Goal: Transaction & Acquisition: Purchase product/service

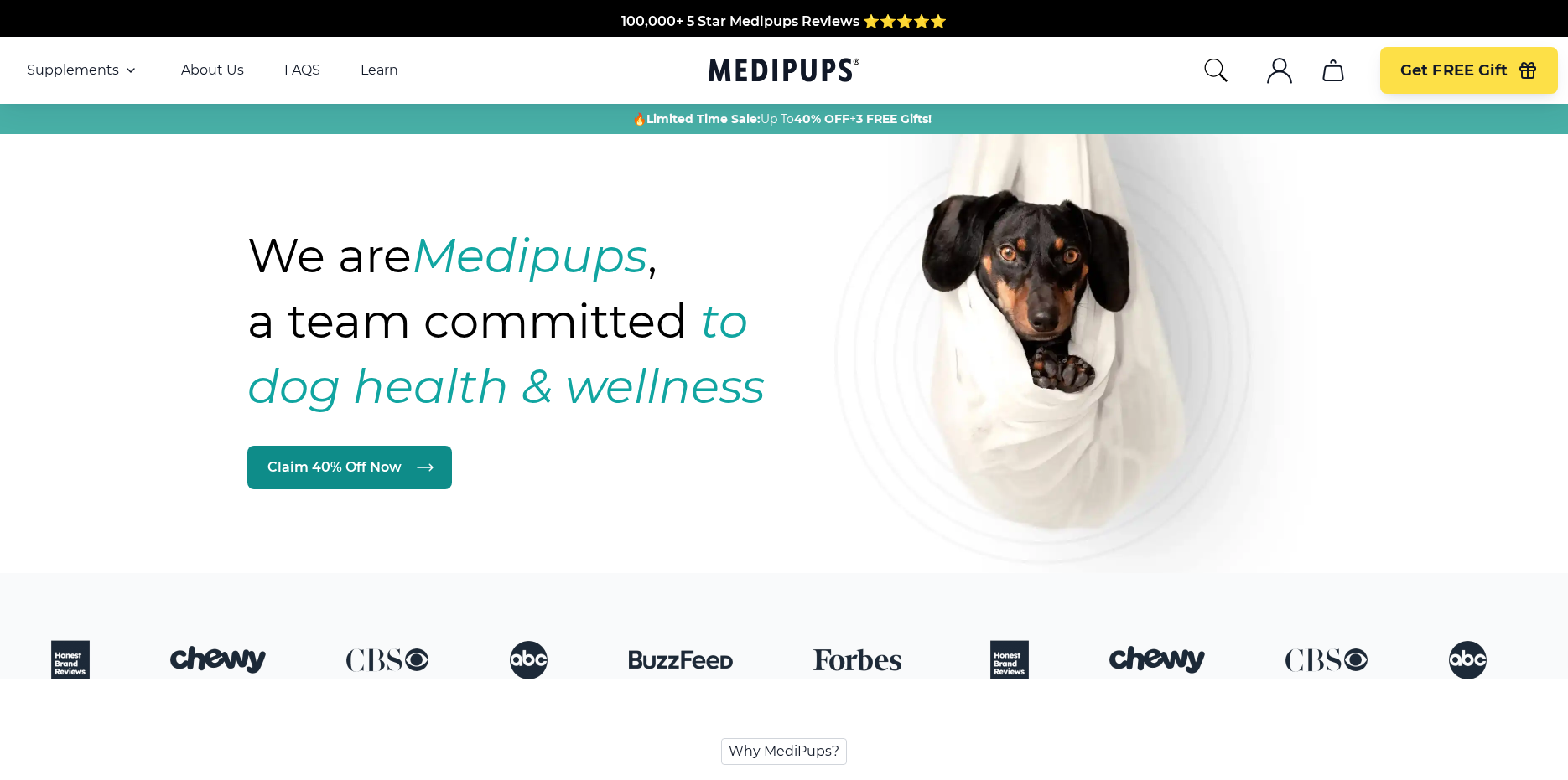
click at [373, 466] on link "Claim 40% Off Now" at bounding box center [350, 468] width 205 height 44
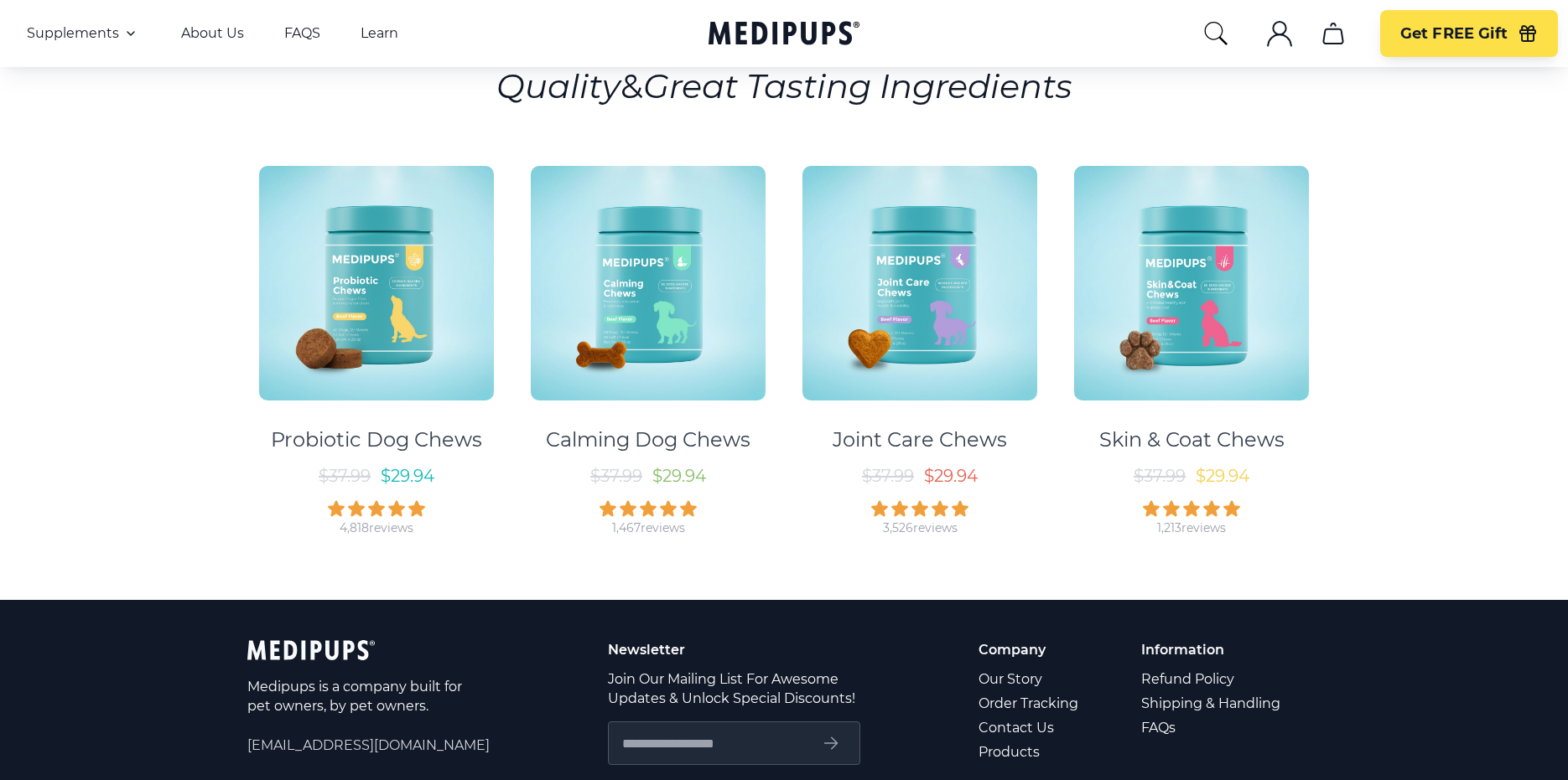
scroll to position [84, 0]
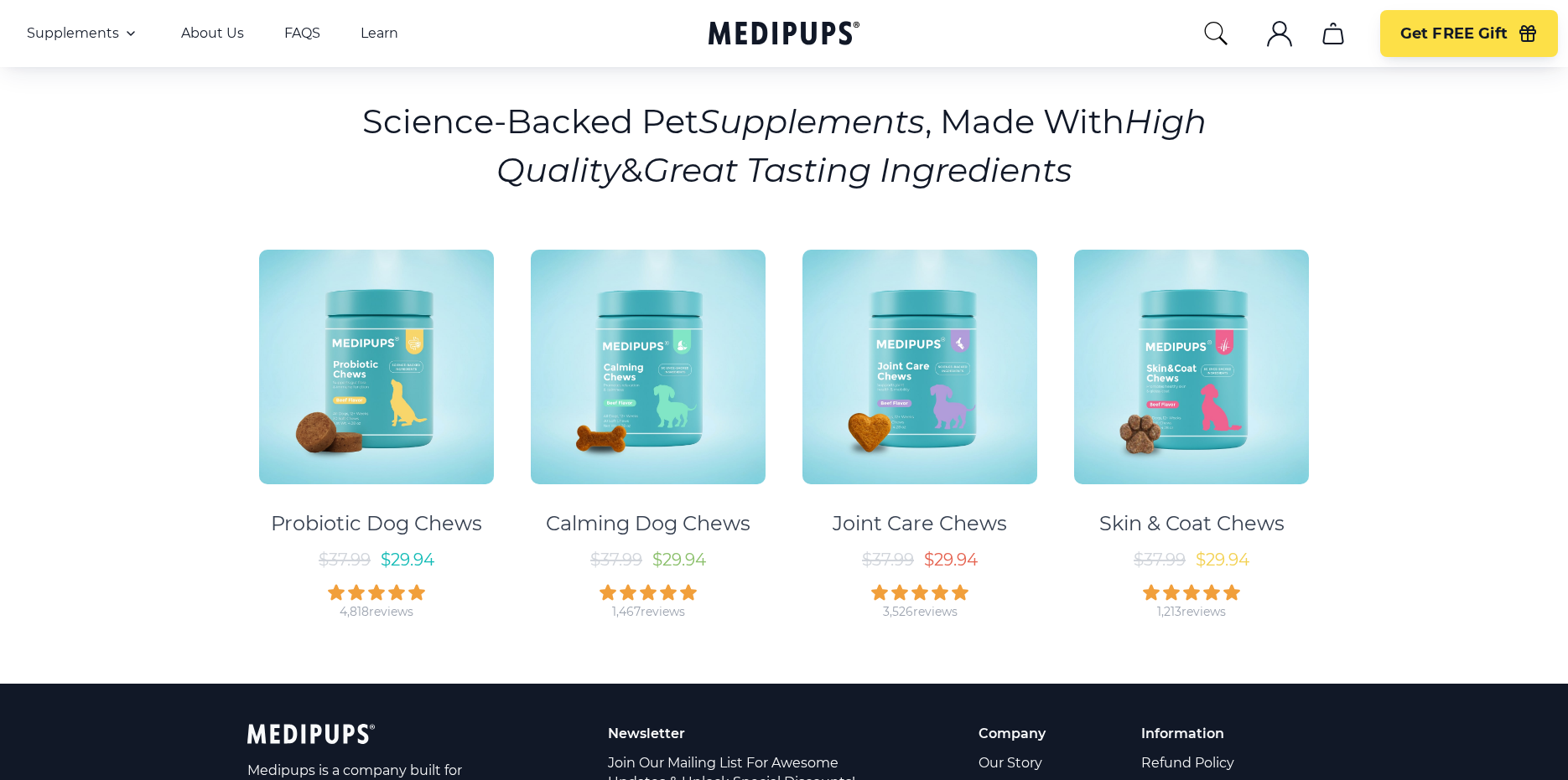
click at [664, 383] on img at bounding box center [648, 368] width 235 height 235
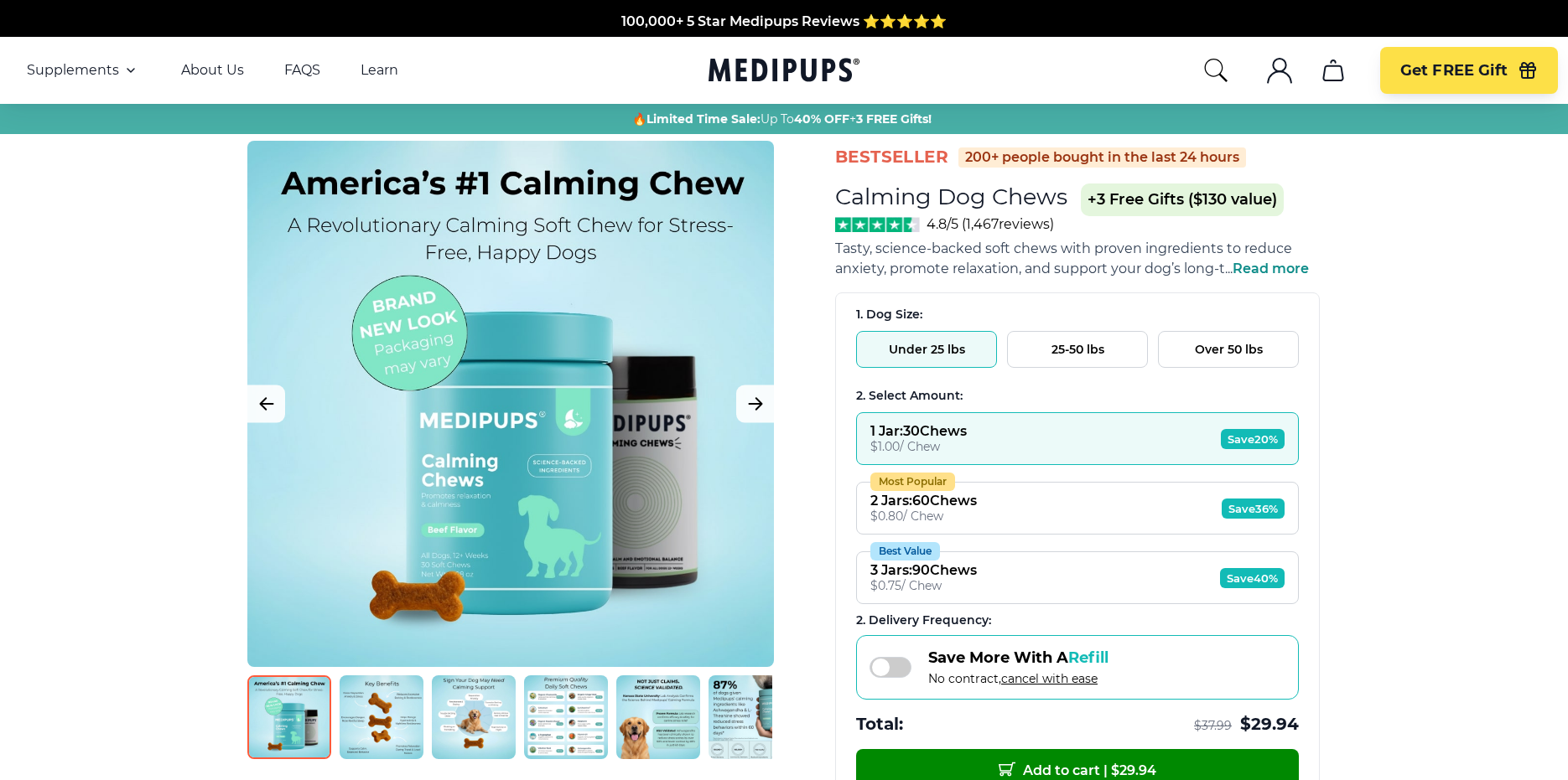
click at [1068, 351] on button "25-50 lbs" at bounding box center [1077, 350] width 141 height 37
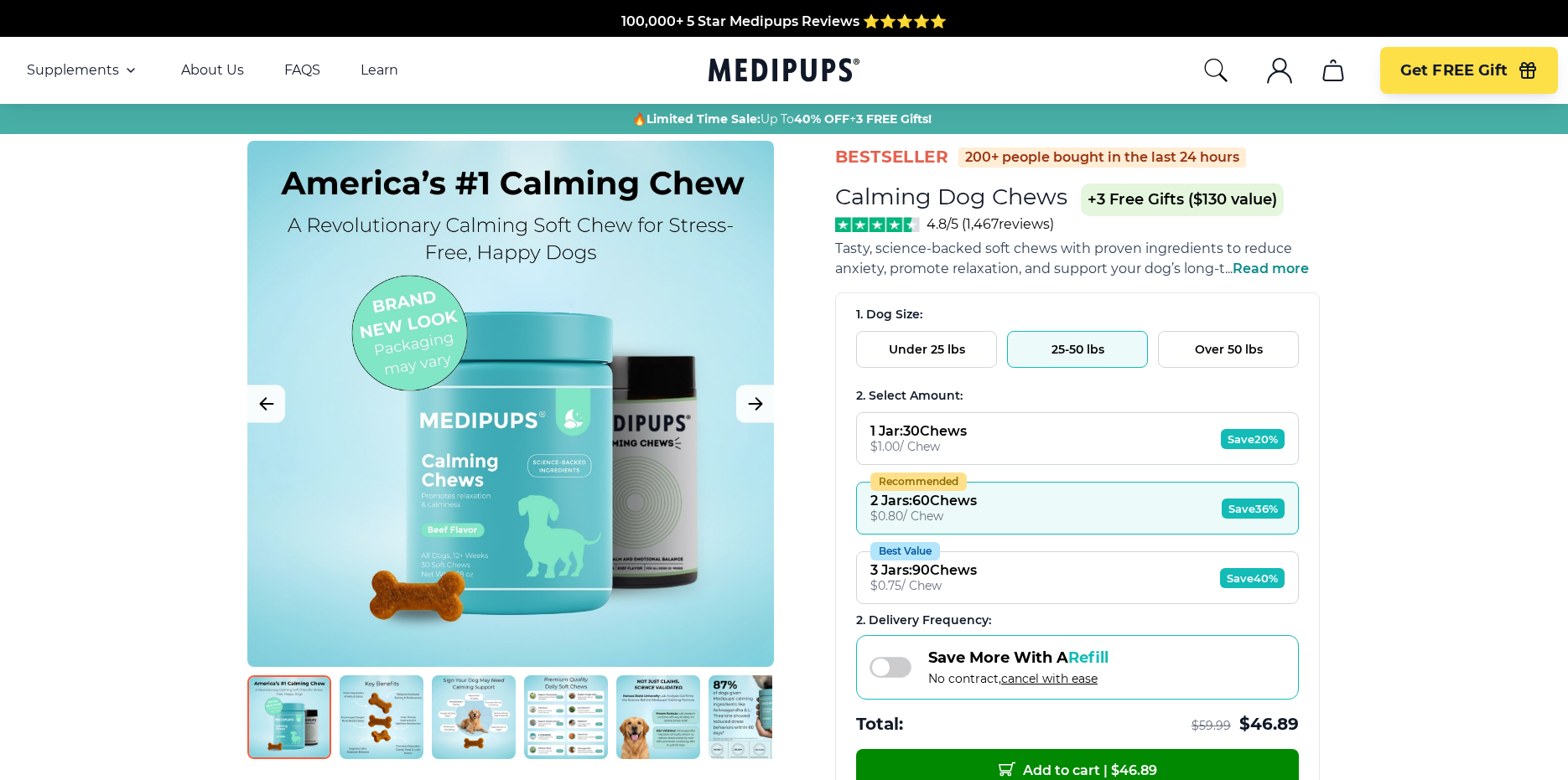
click at [1037, 502] on button "Recommended 2 Jars : 60 Chews $ 0.80 / Chew Save 36%" at bounding box center [1078, 508] width 443 height 52
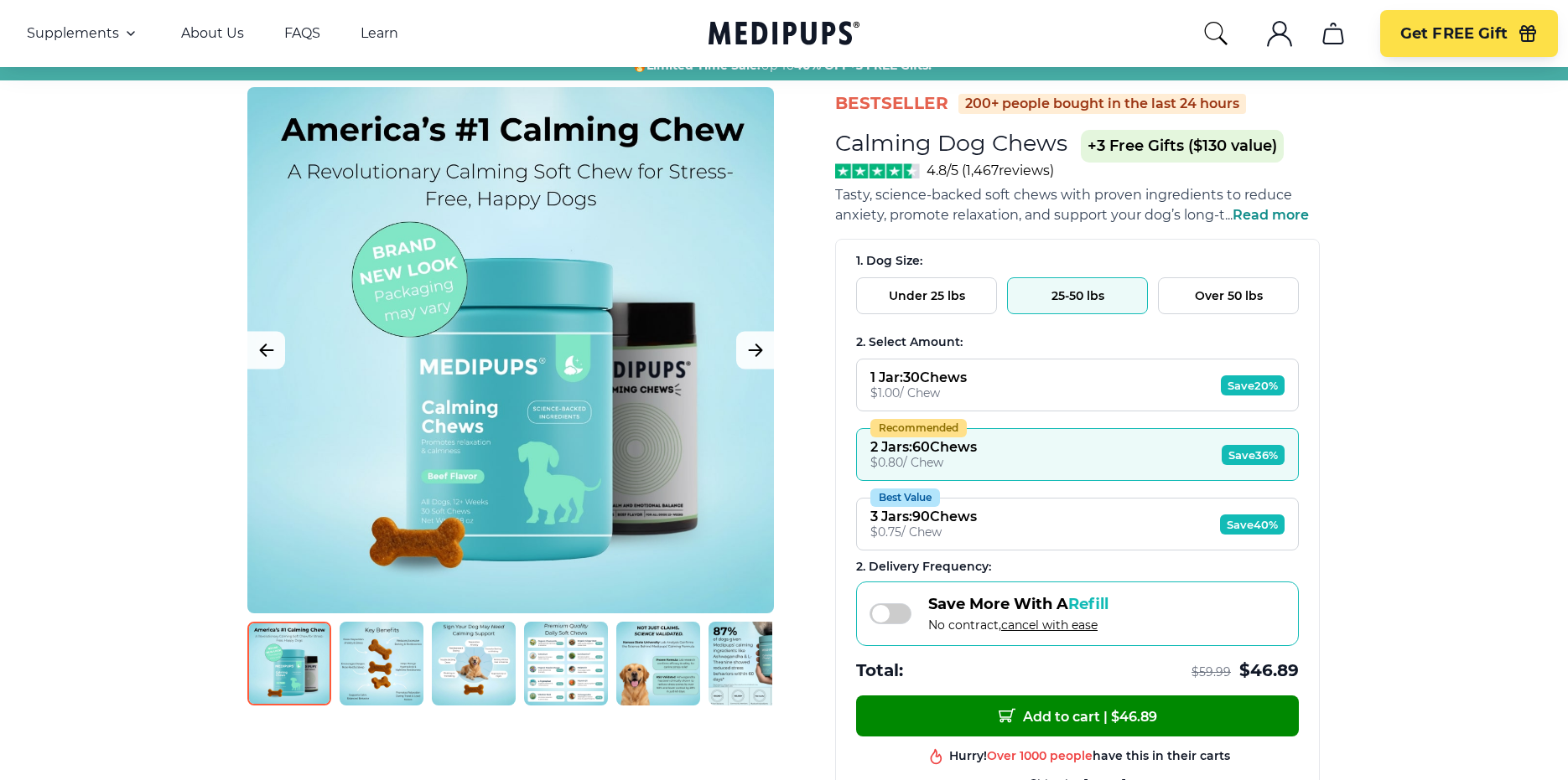
scroll to position [84, 0]
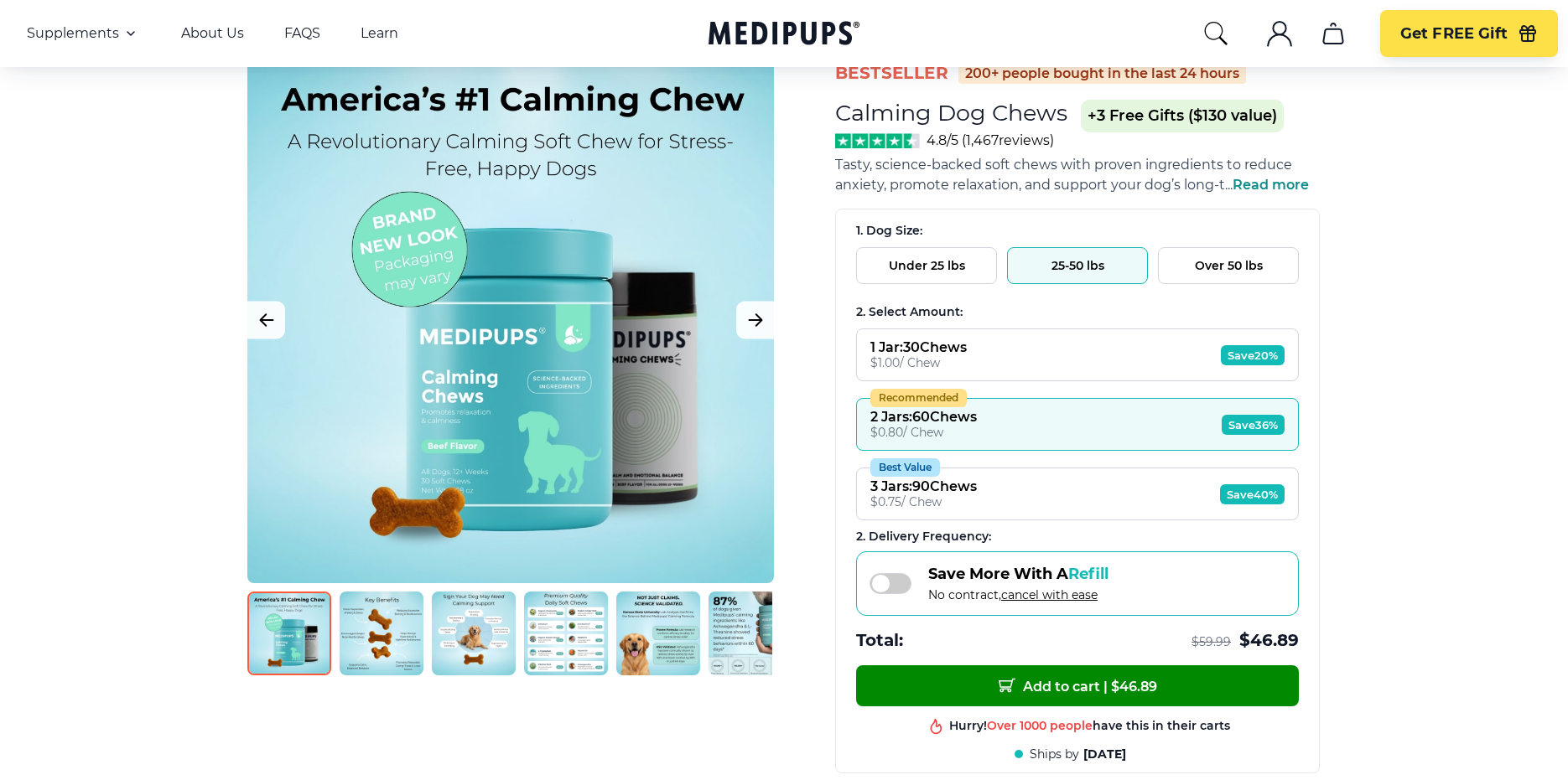
click at [876, 586] on span at bounding box center [891, 583] width 42 height 21
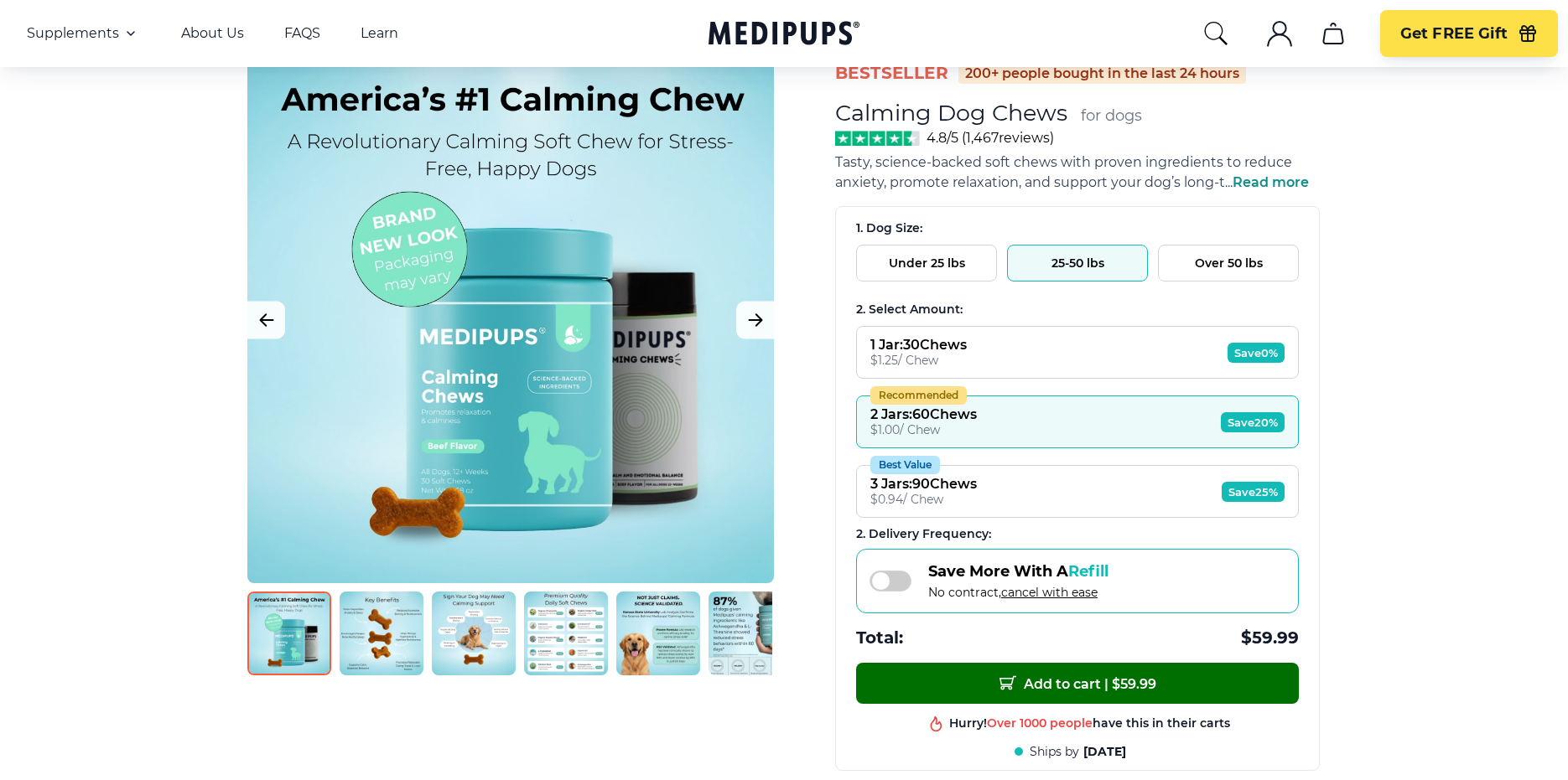
click at [1080, 683] on span "Add to cart | $ 59.99" at bounding box center [1077, 683] width 156 height 18
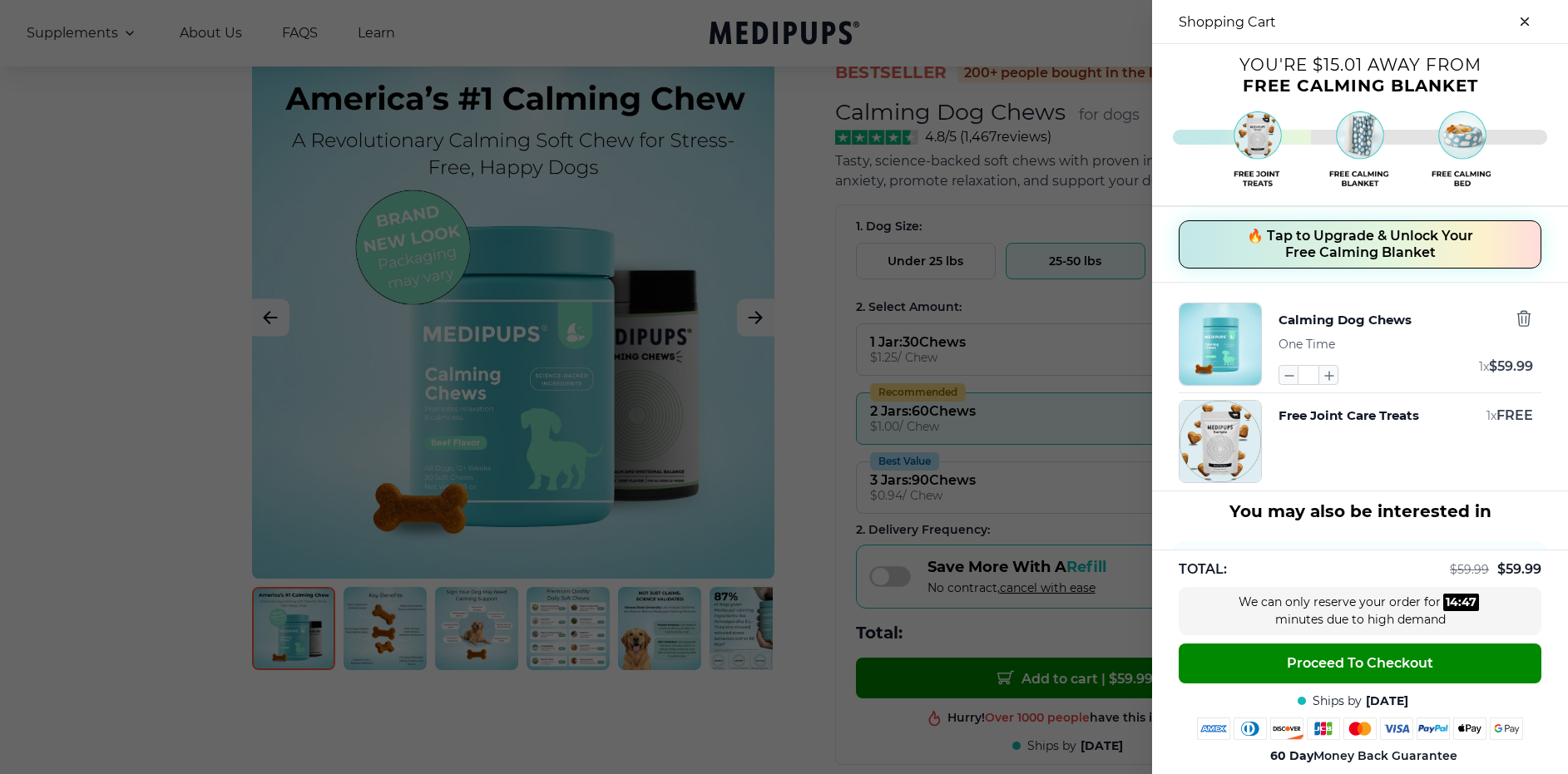
click at [1446, 140] on img at bounding box center [1360, 143] width 337 height 77
click at [191, 146] on div at bounding box center [784, 387] width 1568 height 774
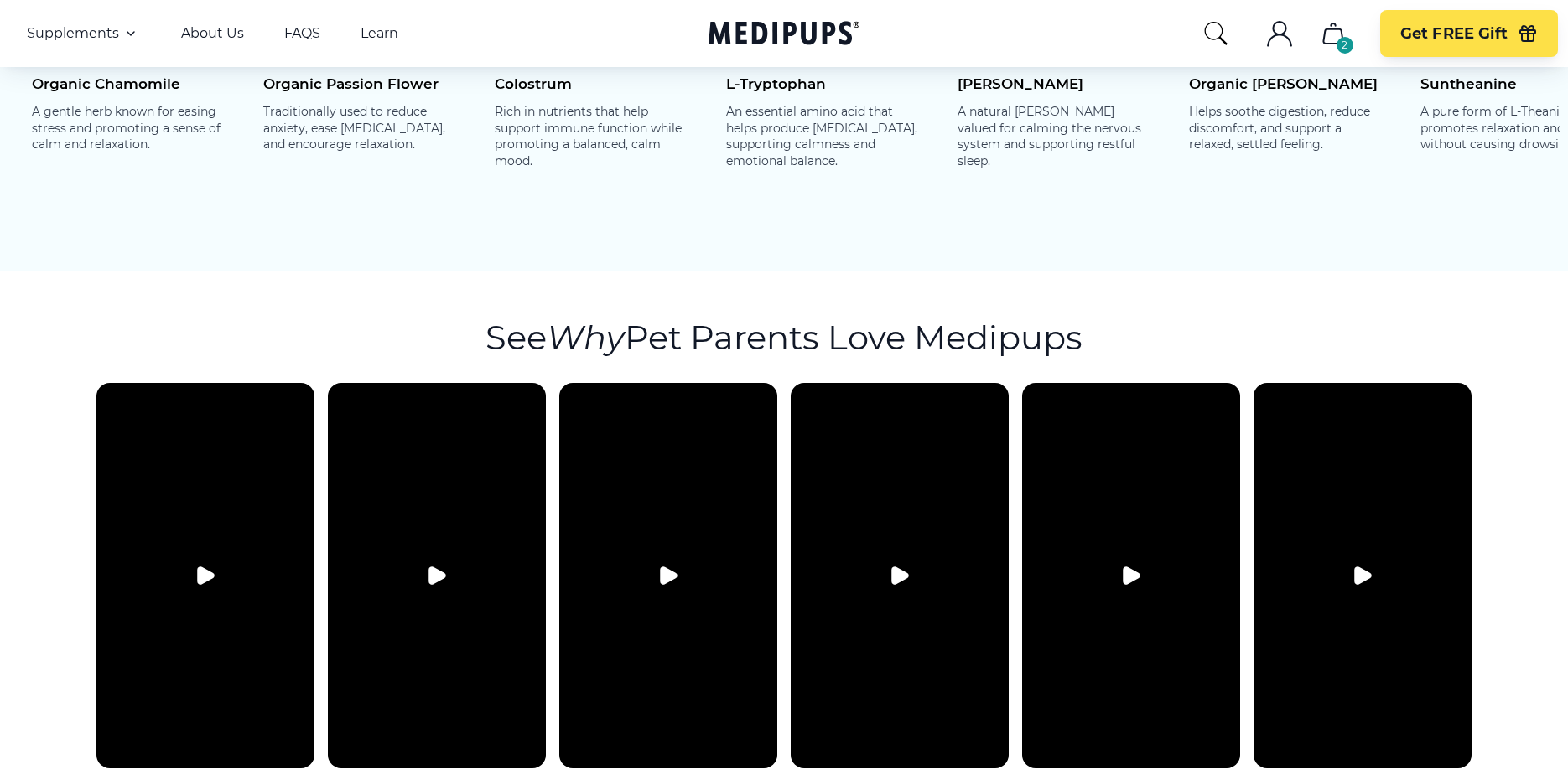
scroll to position [2850, 0]
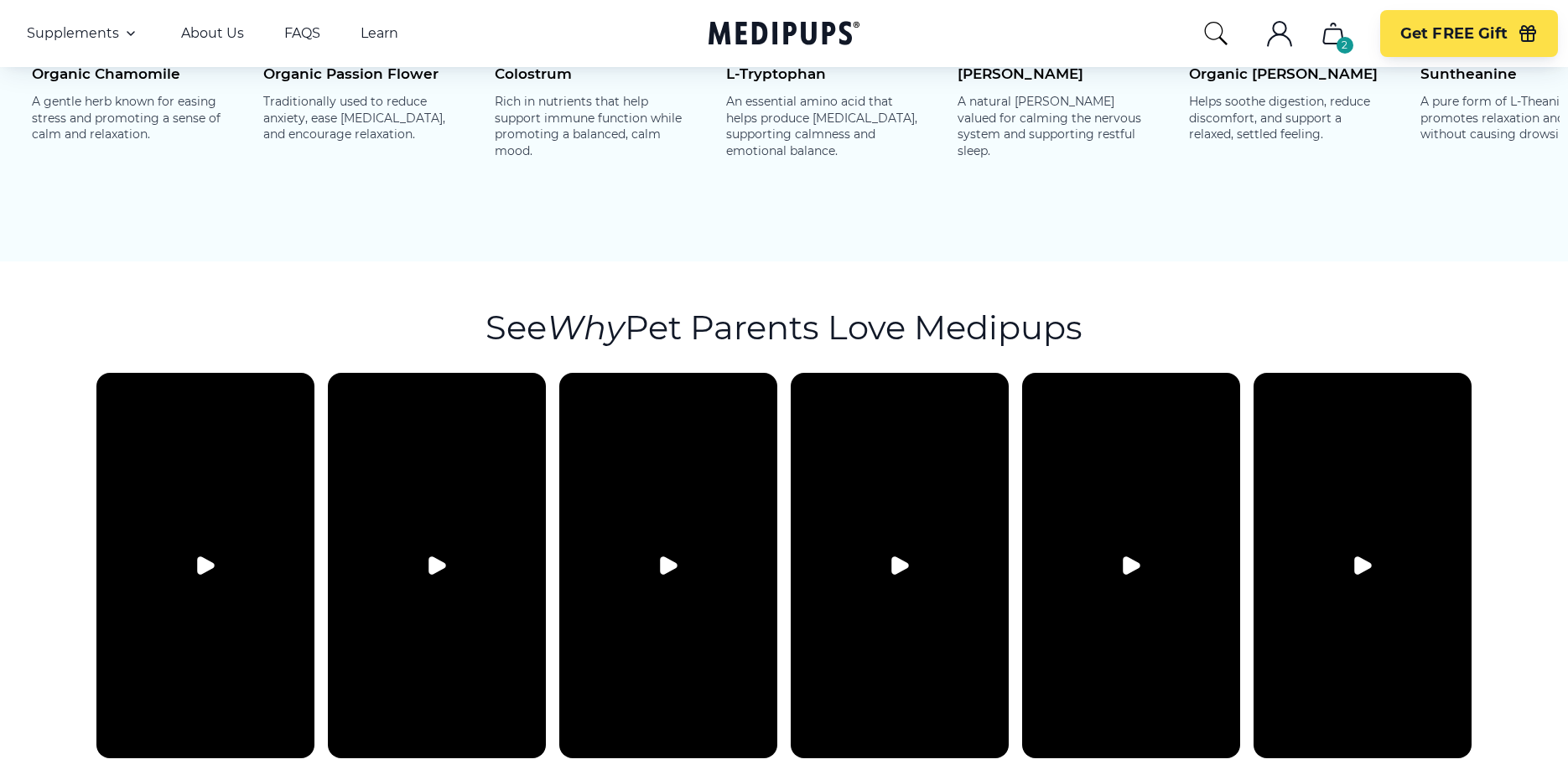
click at [1330, 38] on icon "cart" at bounding box center [1333, 34] width 27 height 27
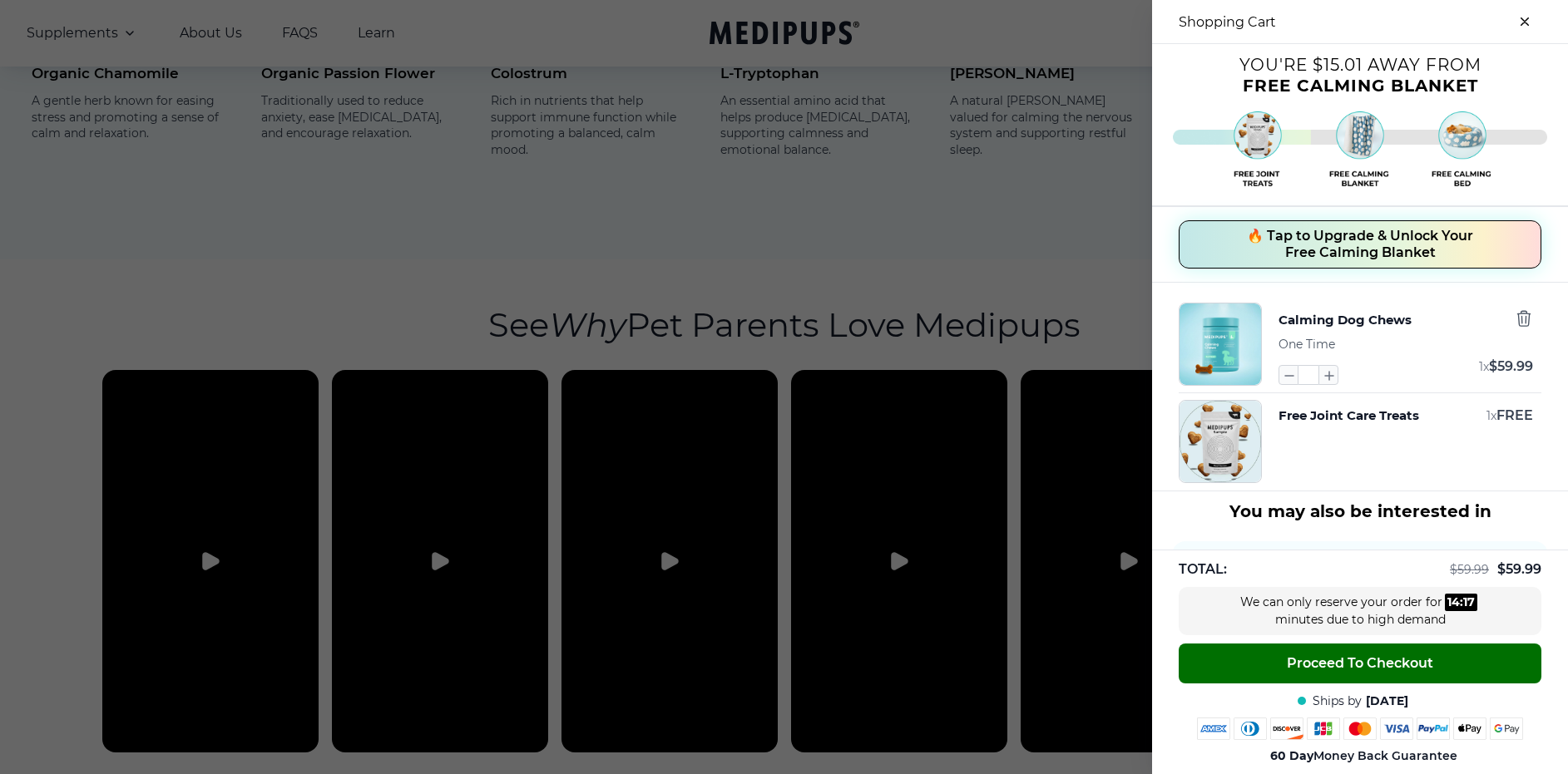
click at [1326, 662] on span "Proceed To Checkout" at bounding box center [1359, 664] width 147 height 17
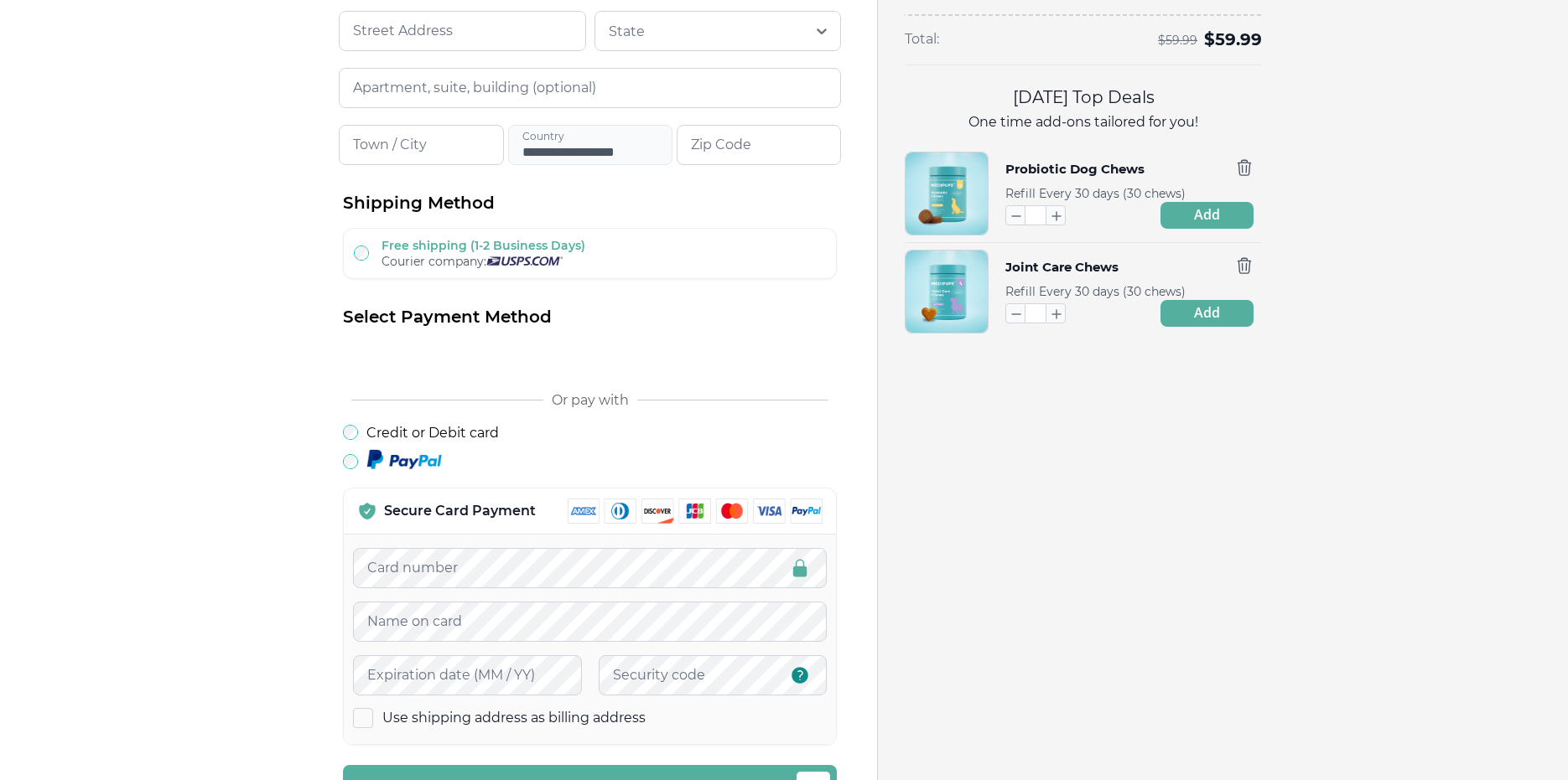
scroll to position [335, 0]
click at [1245, 162] on icon "button" at bounding box center [1244, 166] width 19 height 19
click at [1240, 263] on icon "button" at bounding box center [1244, 265] width 19 height 19
